Goal: Book appointment/travel/reservation

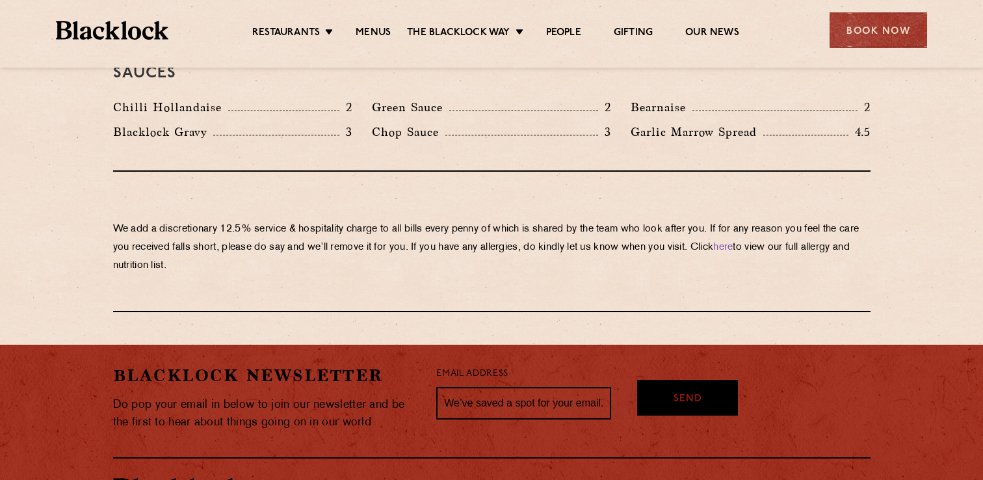
scroll to position [2214, 0]
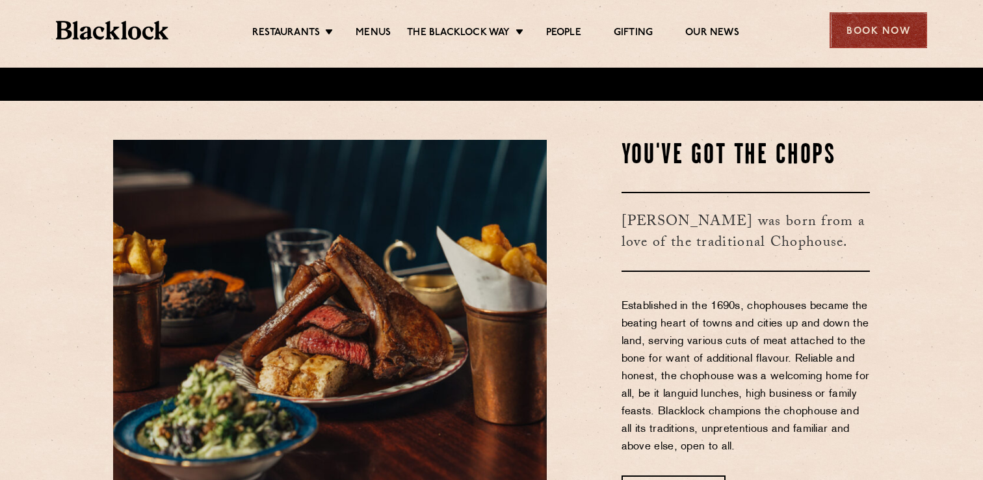
scroll to position [381, 0]
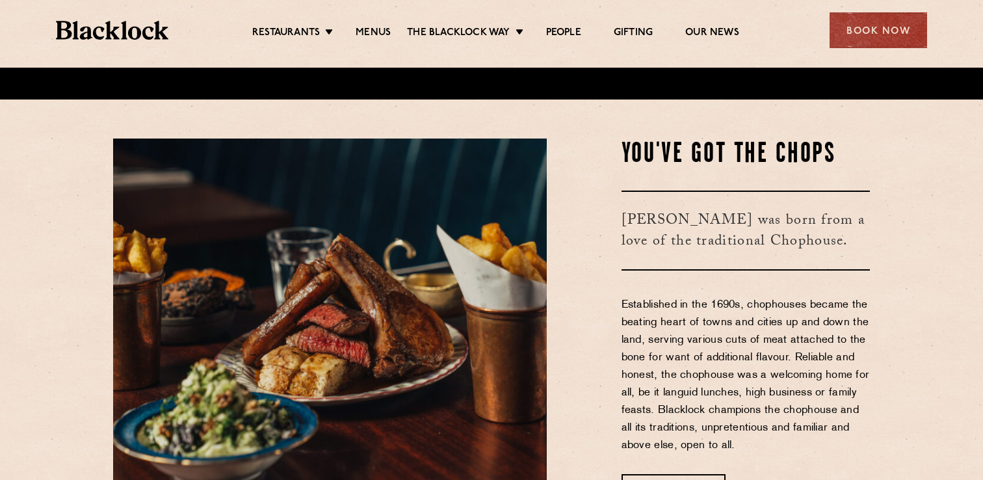
click at [894, 30] on div "Book Now" at bounding box center [879, 30] width 98 height 36
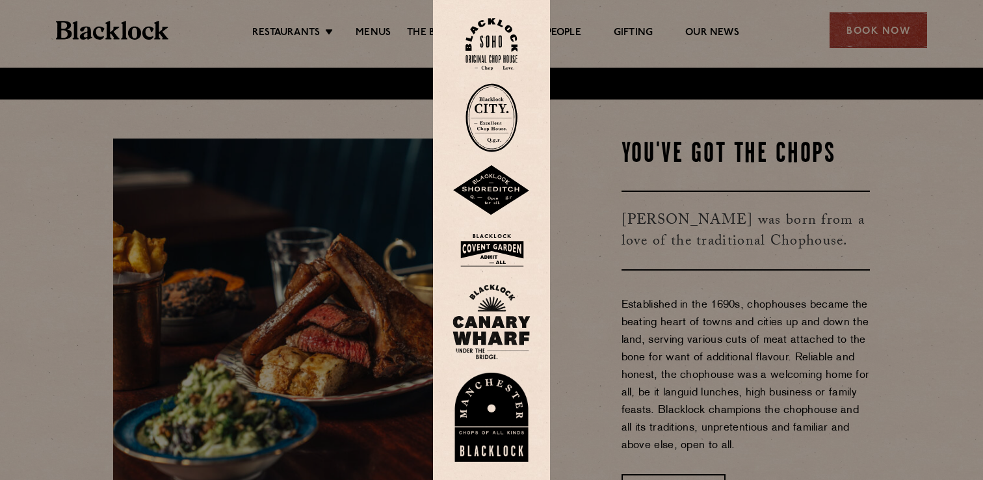
click at [487, 206] on img at bounding box center [492, 190] width 78 height 51
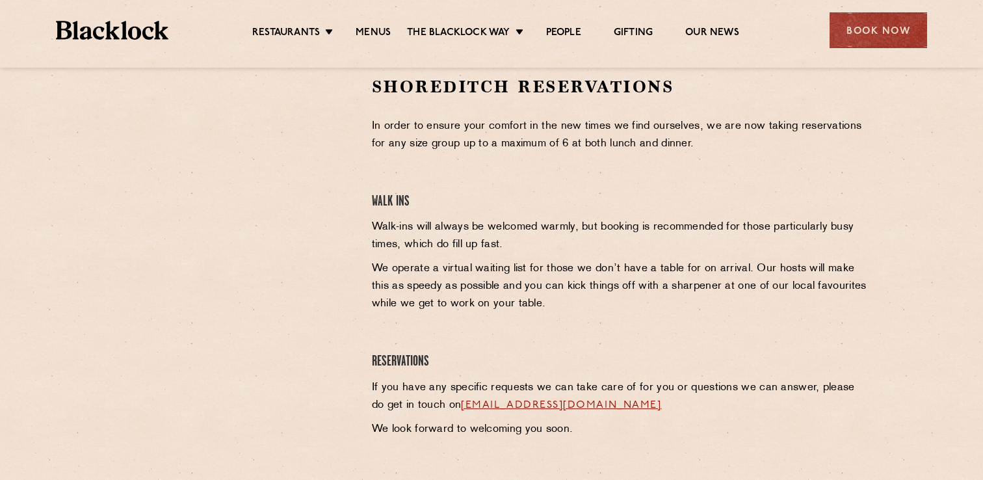
scroll to position [436, 0]
